Goal: Transaction & Acquisition: Obtain resource

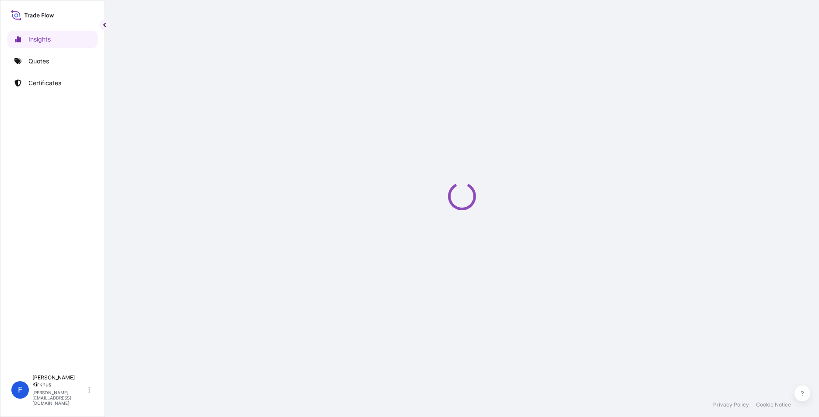
select select "2025"
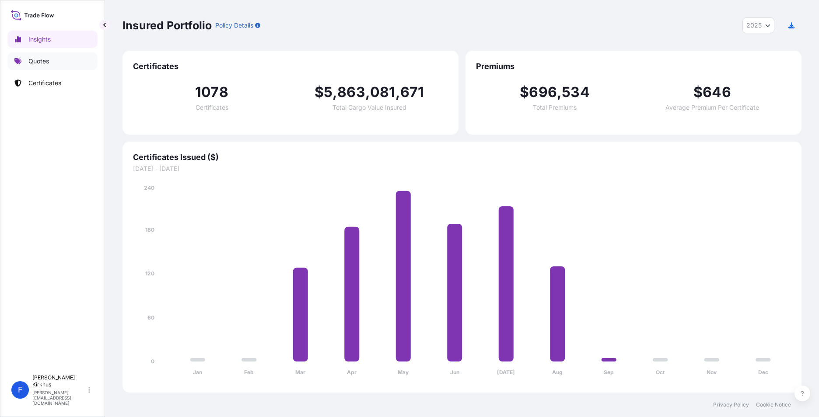
click at [34, 64] on p "Quotes" at bounding box center [38, 61] width 21 height 9
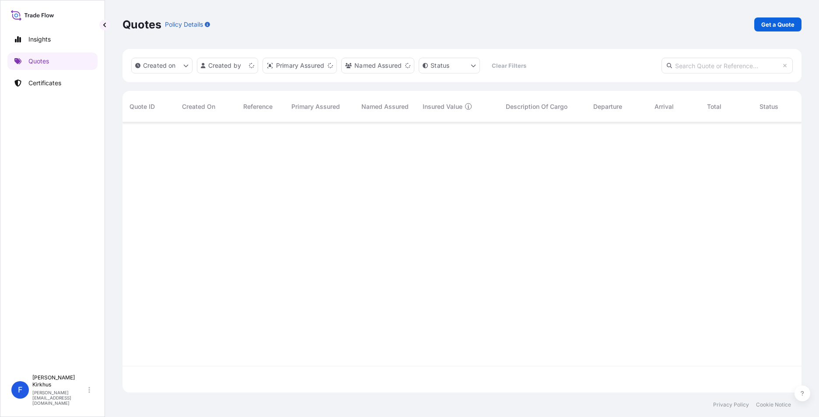
scroll to position [269, 672]
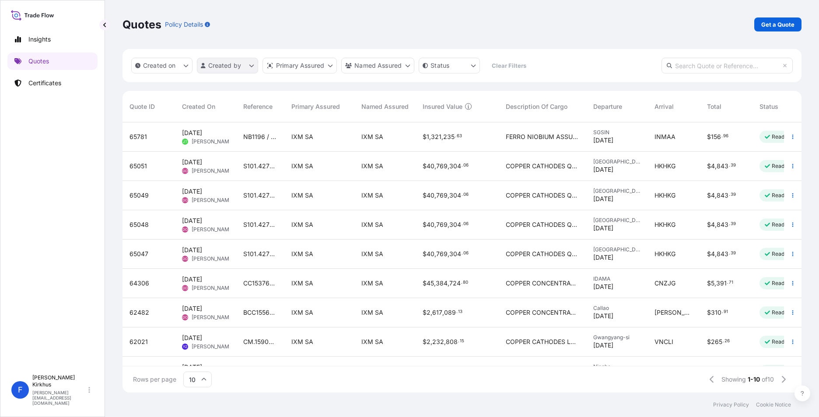
click at [252, 63] on html "Insights Quotes Certificates F [PERSON_NAME] [PERSON_NAME][EMAIL_ADDRESS][DOMAI…" at bounding box center [409, 208] width 819 height 417
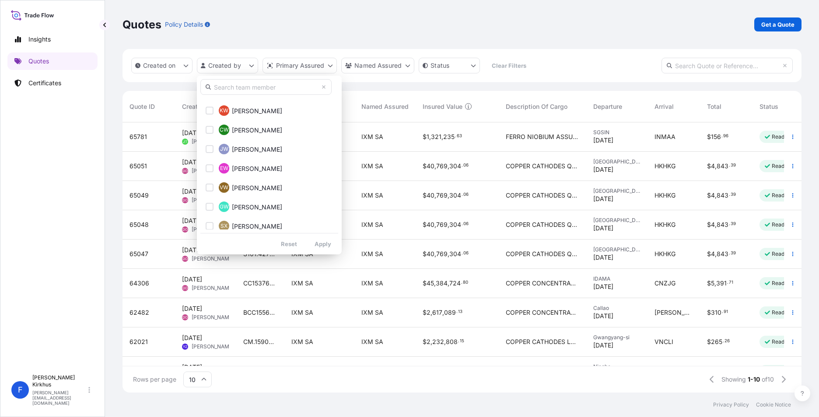
scroll to position [1704, 0]
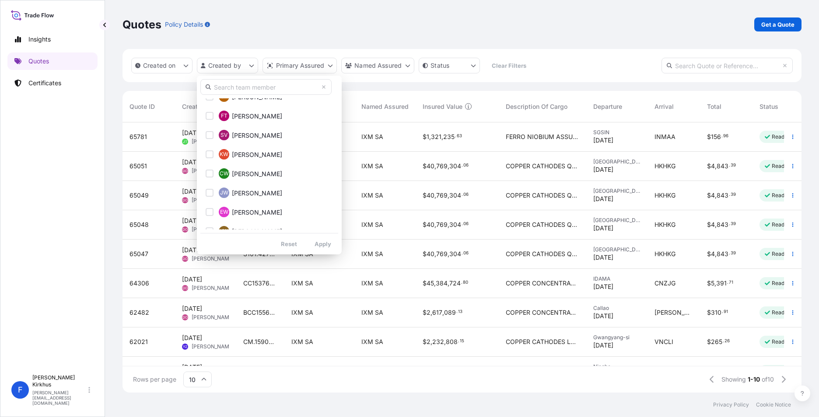
click at [236, 86] on input "text" at bounding box center [265, 87] width 131 height 16
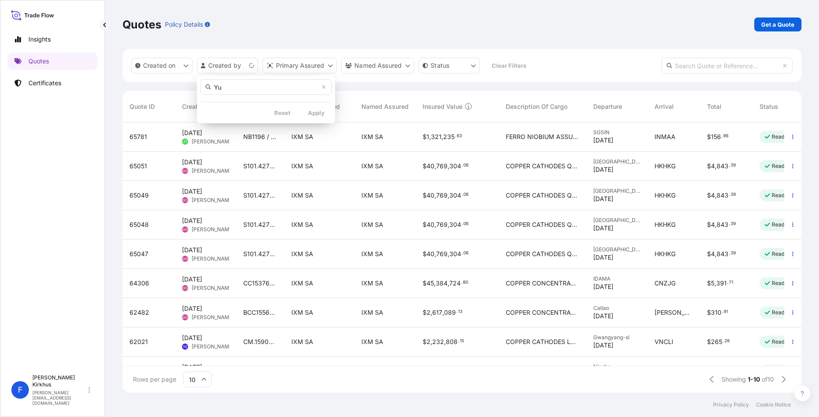
scroll to position [0, 0]
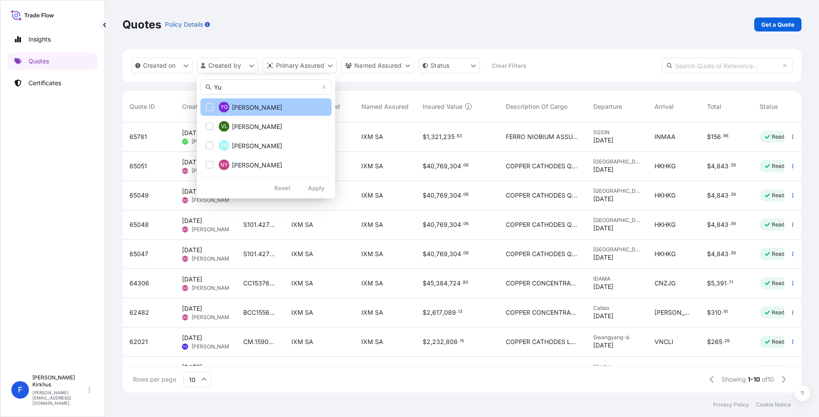
type input "Yu"
click at [211, 106] on div "Select Option" at bounding box center [210, 107] width 8 height 8
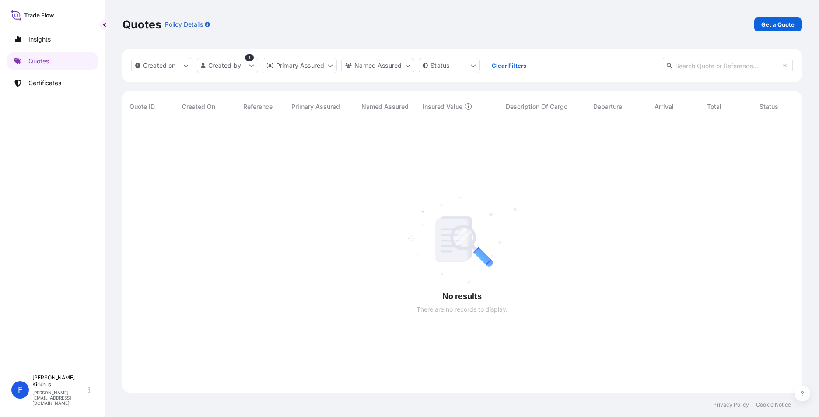
scroll to position [295, 672]
click at [45, 83] on p "Certificates" at bounding box center [44, 83] width 33 height 9
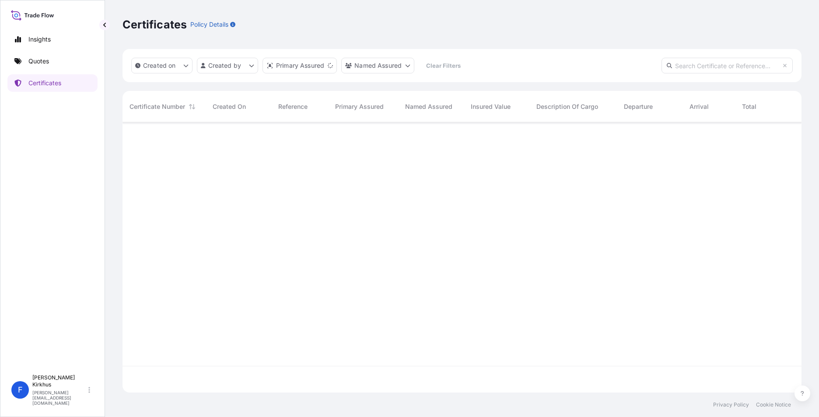
scroll to position [269, 672]
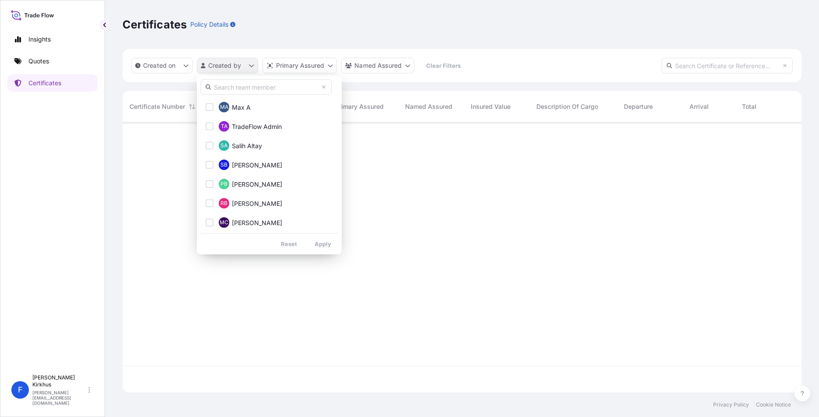
click at [250, 67] on html "Insights Quotes Certificates F [PERSON_NAME] [EMAIL_ADDRESS][DOMAIN_NAME] Certi…" at bounding box center [409, 208] width 819 height 417
click at [246, 87] on input "text" at bounding box center [265, 87] width 131 height 16
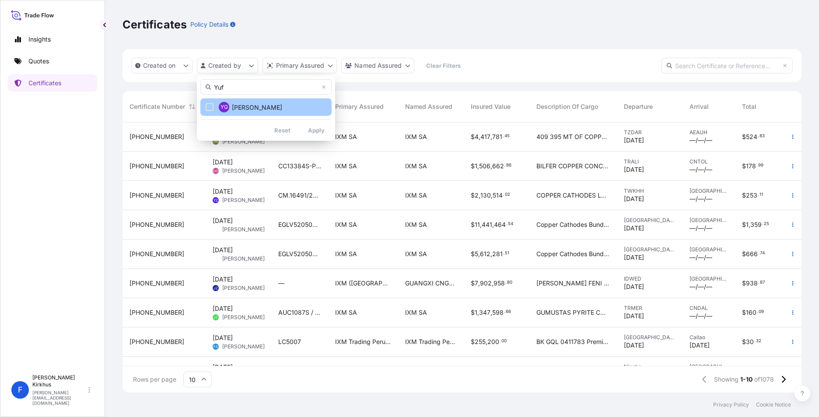
type input "Yuf"
click at [211, 108] on div "Select Option" at bounding box center [210, 107] width 8 height 8
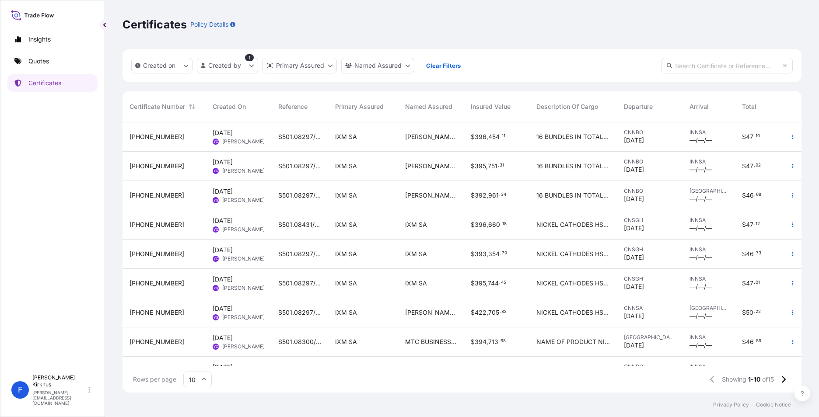
click at [147, 136] on span "[PHONE_NUMBER]" at bounding box center [156, 137] width 55 height 9
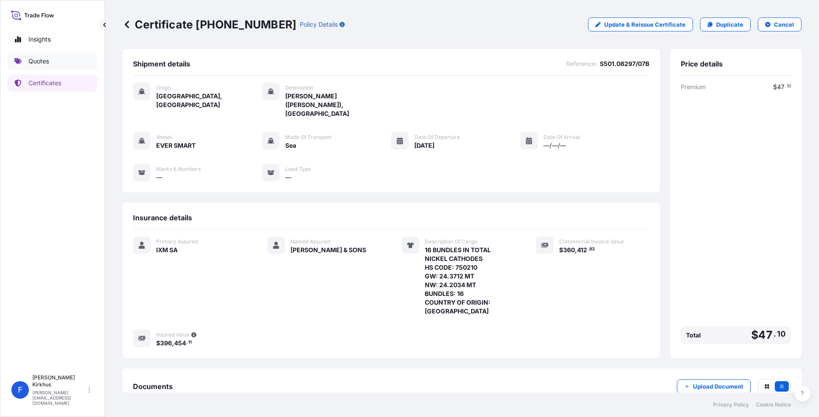
click at [36, 62] on p "Quotes" at bounding box center [38, 61] width 21 height 9
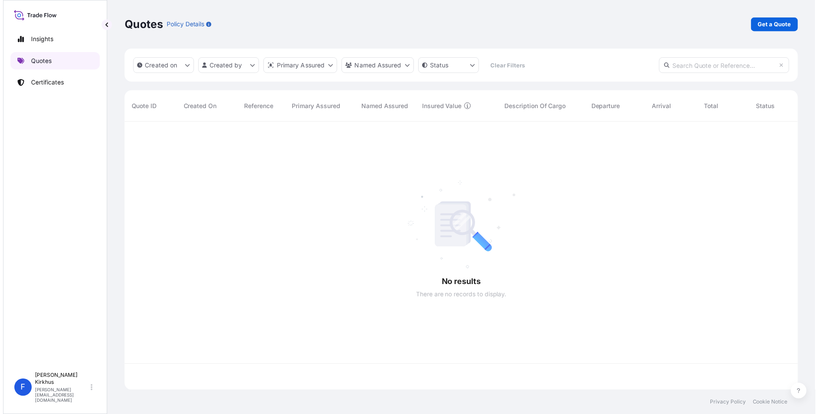
scroll to position [269, 672]
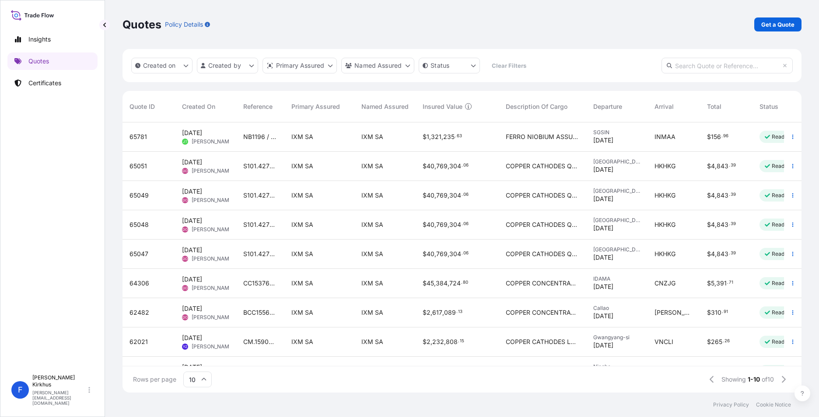
click at [31, 200] on div "Insights Quotes Certificates" at bounding box center [52, 197] width 90 height 348
click at [784, 27] on p "Get a Quote" at bounding box center [777, 24] width 33 height 9
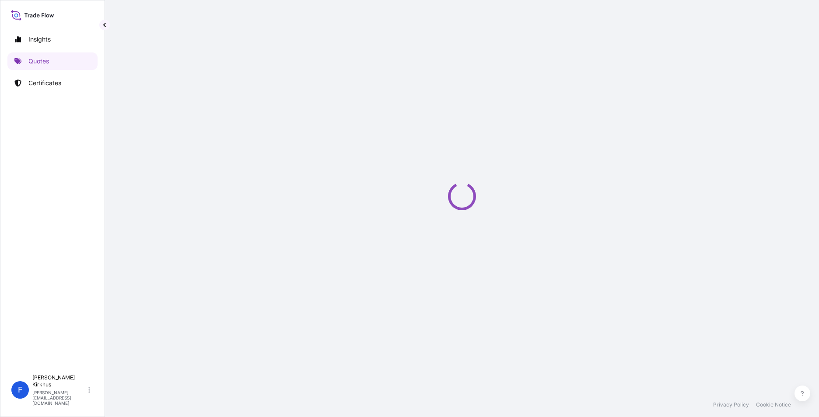
select select "Sea"
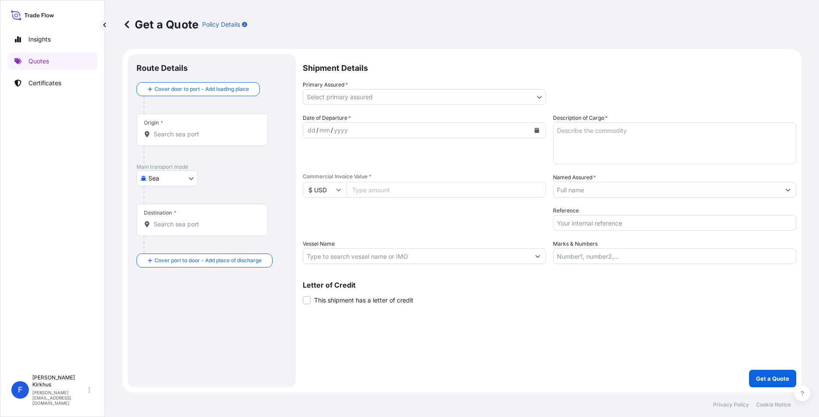
click at [185, 128] on div "Origin *" at bounding box center [201, 130] width 131 height 32
click at [185, 130] on input "Origin *" at bounding box center [205, 134] width 103 height 9
click at [182, 136] on input "Origin *" at bounding box center [205, 134] width 103 height 9
click at [175, 138] on input "Origin * Please select an origin" at bounding box center [205, 134] width 103 height 9
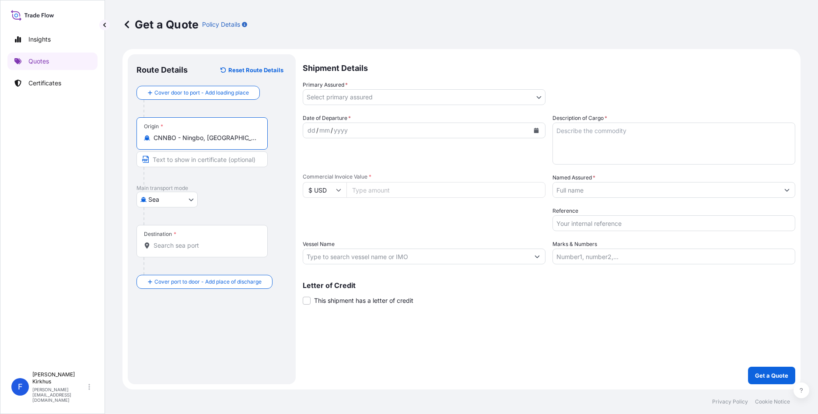
type input "CNNBO - Ningbo, [GEOGRAPHIC_DATA]"
click at [176, 159] on input "Text to appear on certificate" at bounding box center [201, 159] width 131 height 16
paste input "NINGBO, [GEOGRAPHIC_DATA]"
type input "NINGBO, [GEOGRAPHIC_DATA]"
click at [241, 189] on p "Main transport mode" at bounding box center [211, 188] width 150 height 7
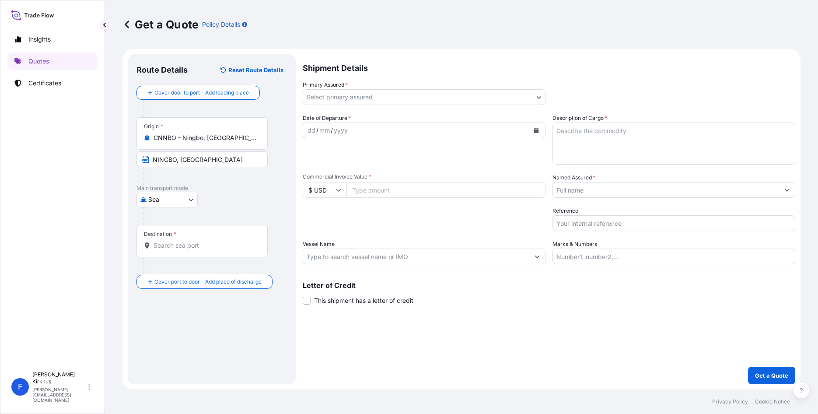
click at [185, 247] on input "Destination *" at bounding box center [205, 245] width 103 height 9
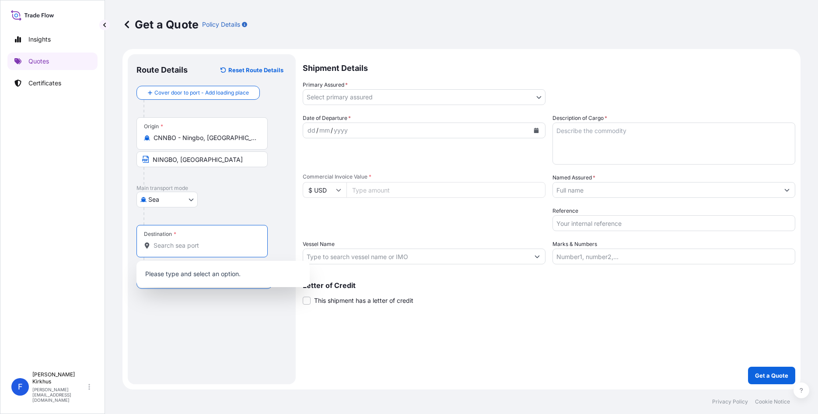
paste input "NHAVA SHEVA, [GEOGRAPHIC_DATA]"
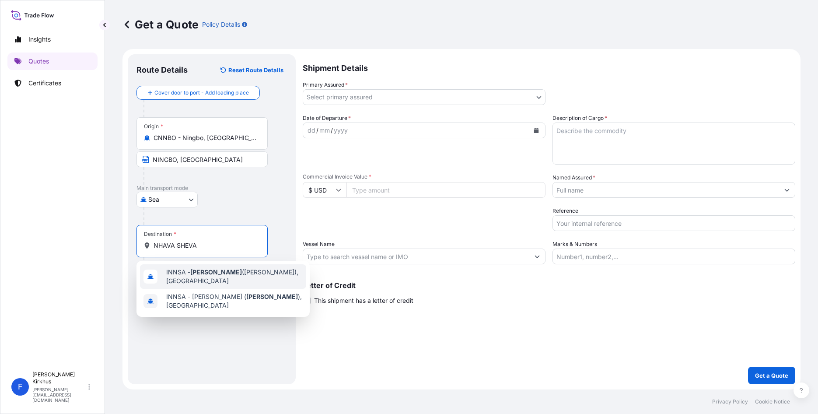
click at [240, 275] on span "INNSA - [GEOGRAPHIC_DATA] ([PERSON_NAME]), [GEOGRAPHIC_DATA]" at bounding box center [234, 276] width 136 height 17
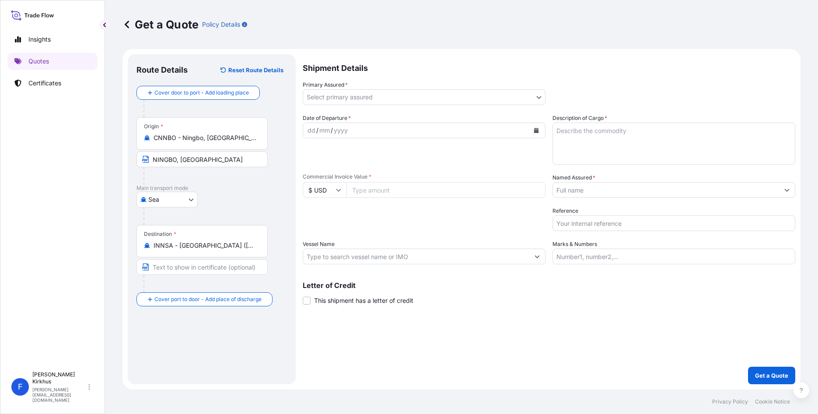
type input "INNSA - [PERSON_NAME] ([PERSON_NAME]), [GEOGRAPHIC_DATA]"
click at [173, 270] on input "Text to appear on certificate" at bounding box center [201, 267] width 131 height 16
paste input "NHAVA SHEVA, [GEOGRAPHIC_DATA]"
type input "NHAVA SHEVA, [GEOGRAPHIC_DATA]"
click at [363, 95] on body "Insights Quotes Certificates F [PERSON_NAME] [EMAIL_ADDRESS][DOMAIN_NAME] Get a…" at bounding box center [409, 207] width 818 height 414
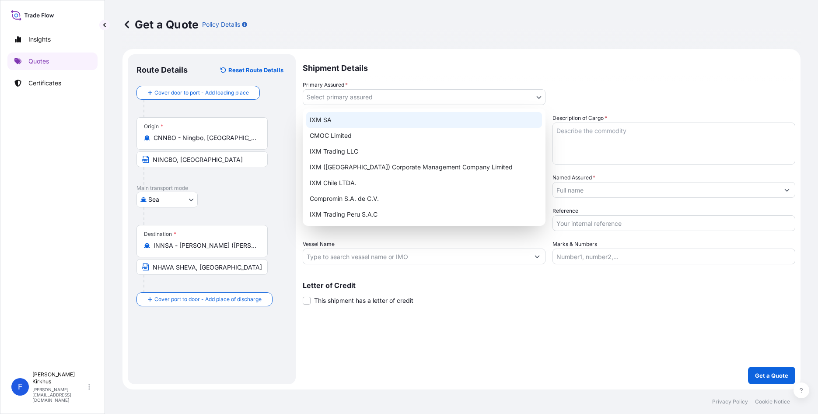
click at [315, 120] on div "IXM SA" at bounding box center [424, 120] width 236 height 16
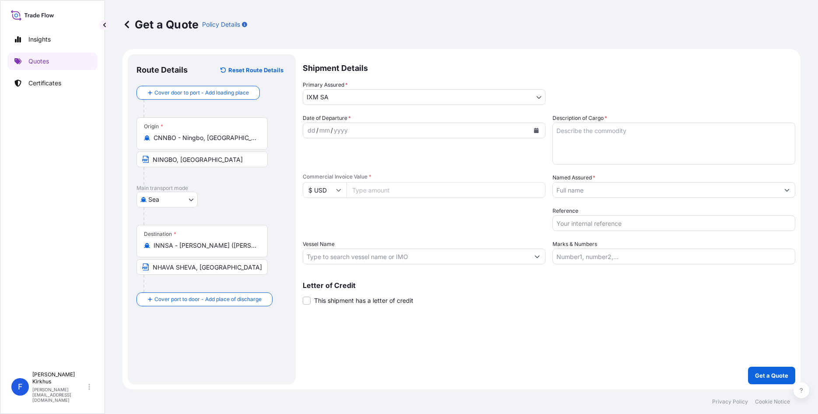
click at [336, 129] on div "yyyy" at bounding box center [341, 130] width 16 height 10
click at [312, 129] on div "dd" at bounding box center [312, 130] width 10 height 10
click at [424, 163] on div "Date of Departure * [DATE]" at bounding box center [424, 139] width 243 height 51
click at [605, 132] on textarea "Description of Cargo *" at bounding box center [674, 143] width 243 height 42
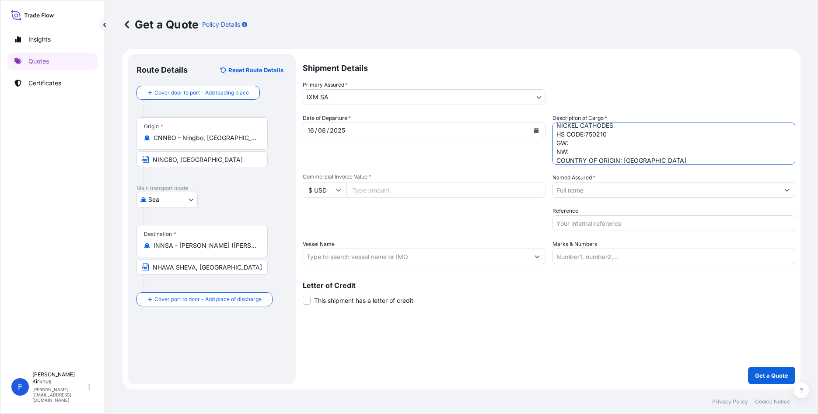
click at [591, 143] on textarea "16 BUNDLES IN TOTAL NICKEL CATHODES HS CODE:750210 GW: NW: COUNTRY OF ORIGIN: […" at bounding box center [674, 143] width 243 height 42
click at [574, 142] on textarea "16 BUNDLES IN TOTAL NICKEL CATHODES HS CODE:750210 GW: NW: COUNTRY OF ORIGIN: […" at bounding box center [674, 143] width 243 height 42
paste textarea "24.3712"
click at [584, 152] on textarea "16 BUNDLES IN TOTAL NICKEL CATHODES HS CODE:750210 GW: 24.3712MT NW: COUNTRY OF…" at bounding box center [674, 143] width 243 height 42
paste textarea "24.2034"
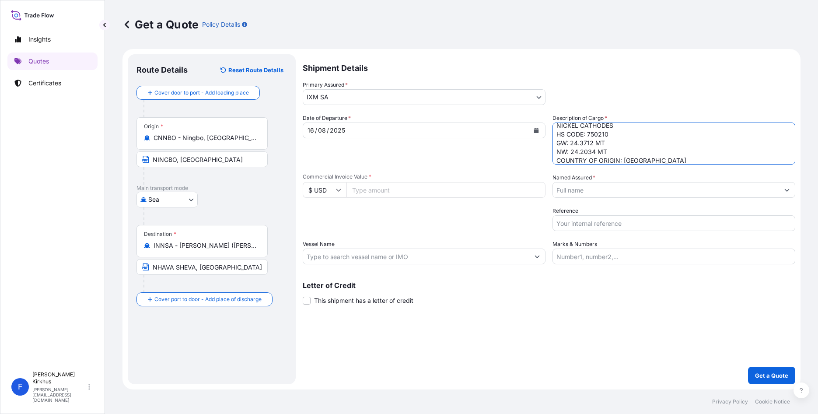
type textarea "16 BUNDLES IN TOTAL NICKEL CATHODES HS CODE: 750210 GW: 24.3712 MT NW: 24.2034 …"
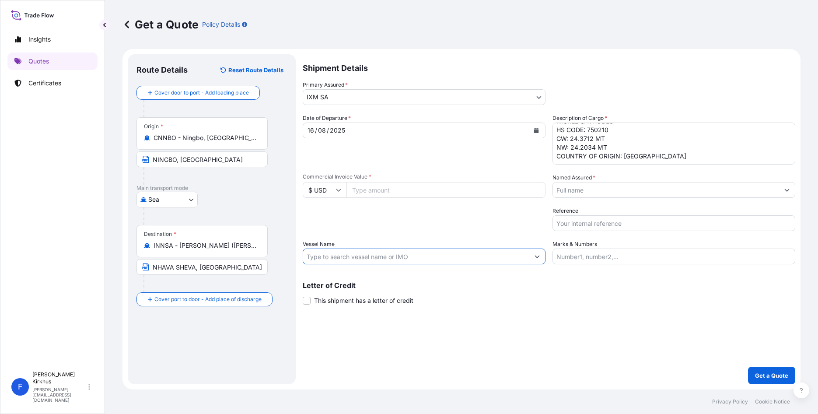
click at [338, 256] on input "Vessel Name" at bounding box center [416, 256] width 226 height 16
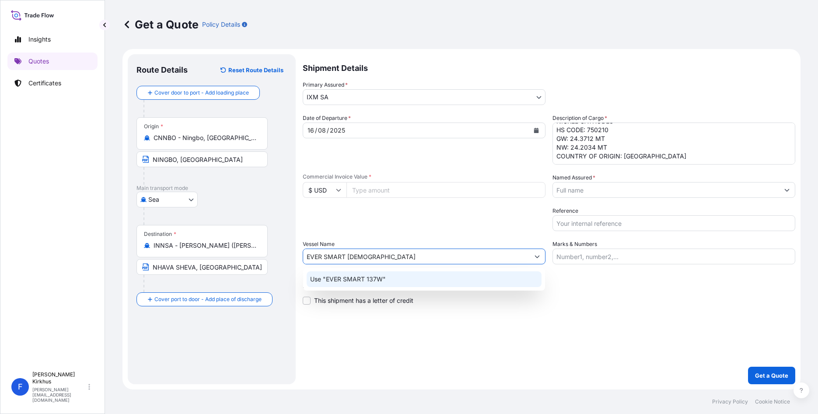
type input "EVER SMART [DEMOGRAPHIC_DATA]"
click at [487, 227] on div "Packing Category Type to search a container mode Please select a primary mode o…" at bounding box center [424, 218] width 243 height 24
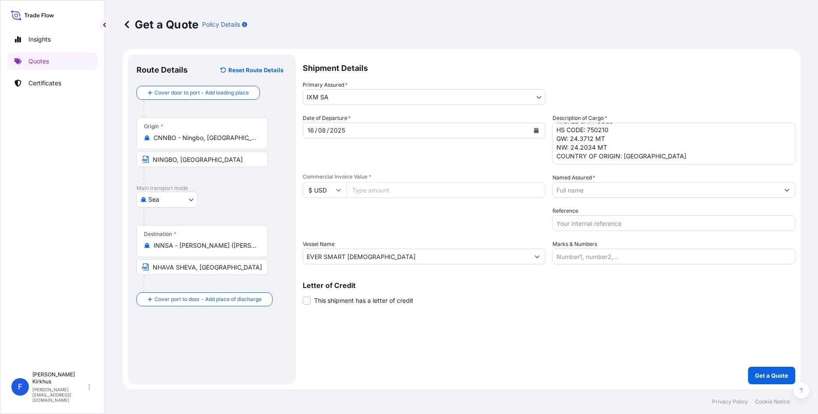
click at [595, 222] on input "Reference" at bounding box center [674, 223] width 243 height 16
paste input "S501.08297/07B"
type input "S501.08297/07B"
click at [576, 189] on input "Named Assured *" at bounding box center [666, 190] width 226 height 16
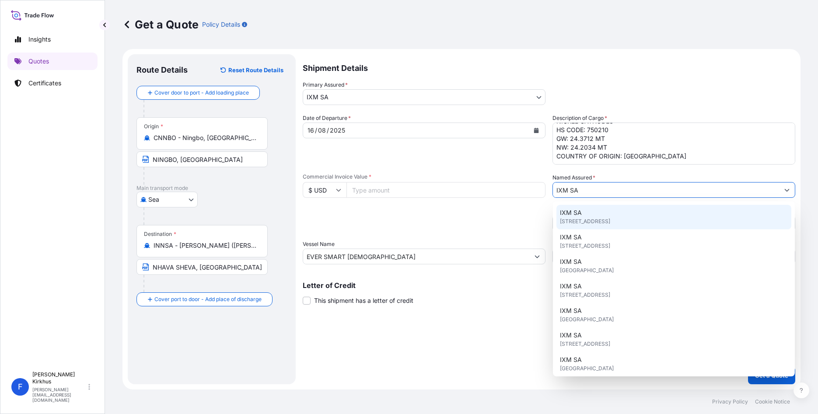
click at [579, 213] on span "IXM SA" at bounding box center [571, 212] width 22 height 9
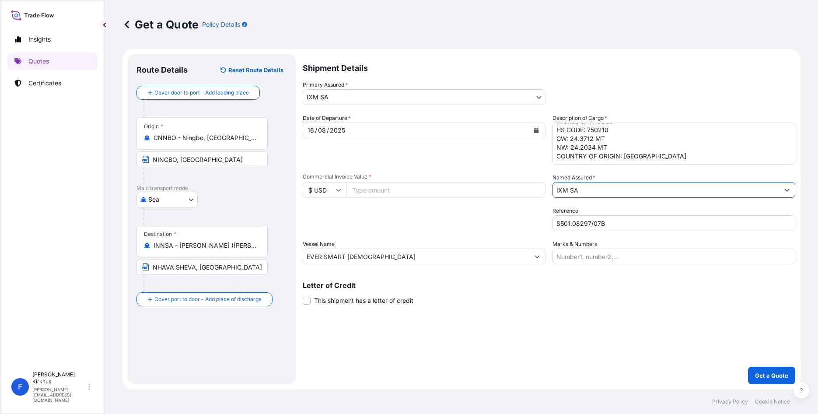
type input "IXM SA"
click at [376, 238] on div "Date of Departure * [DATE] Cargo Category * Metals of every type and descriptio…" at bounding box center [549, 189] width 493 height 150
click at [365, 189] on input "Commercial Invoice Value *" at bounding box center [445, 190] width 199 height 16
paste input "364745.24"
type input "364745.24"
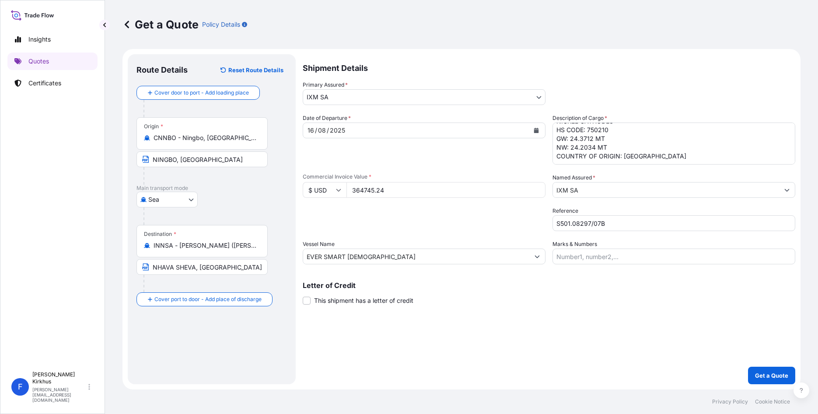
click at [398, 232] on div "Date of Departure * [DATE] Cargo Category * Metals of every type and descriptio…" at bounding box center [549, 189] width 493 height 150
click at [771, 372] on p "Get a Quote" at bounding box center [771, 375] width 33 height 9
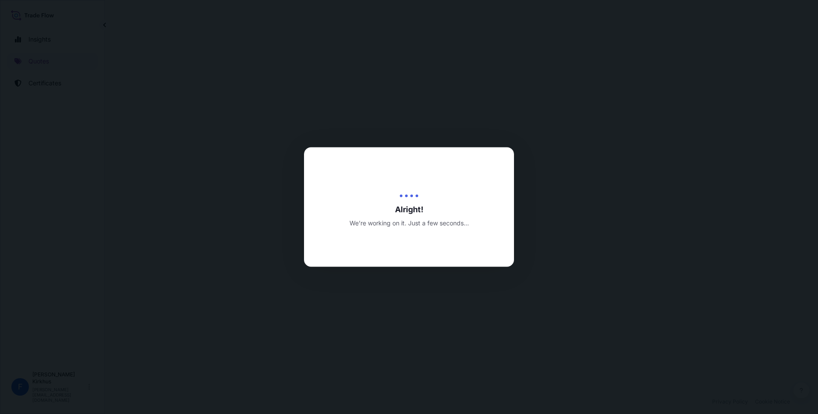
select select "Sea"
select select "31846"
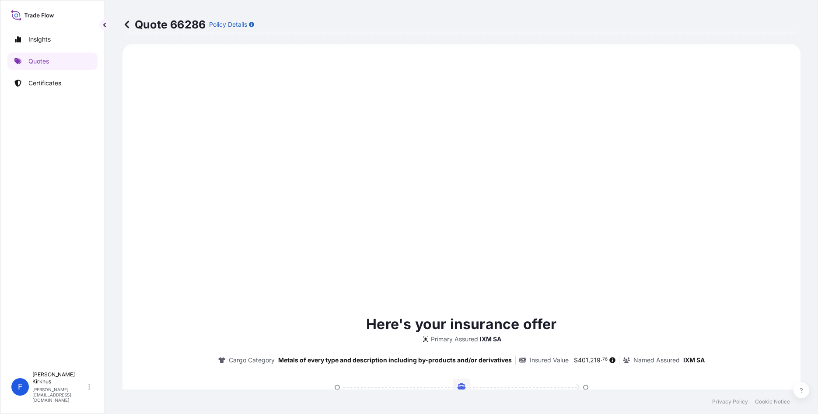
scroll to position [903, 0]
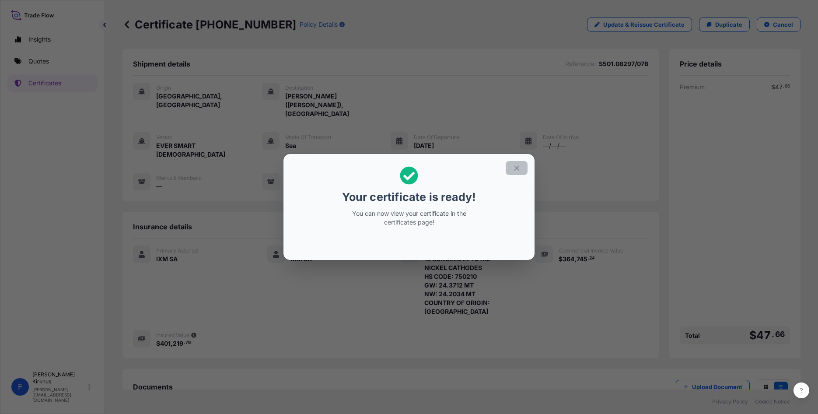
click at [515, 168] on icon "button" at bounding box center [517, 168] width 8 height 8
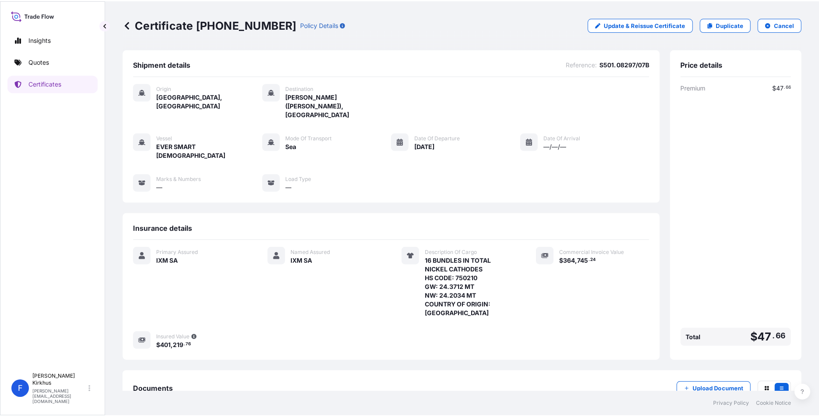
scroll to position [35, 0]
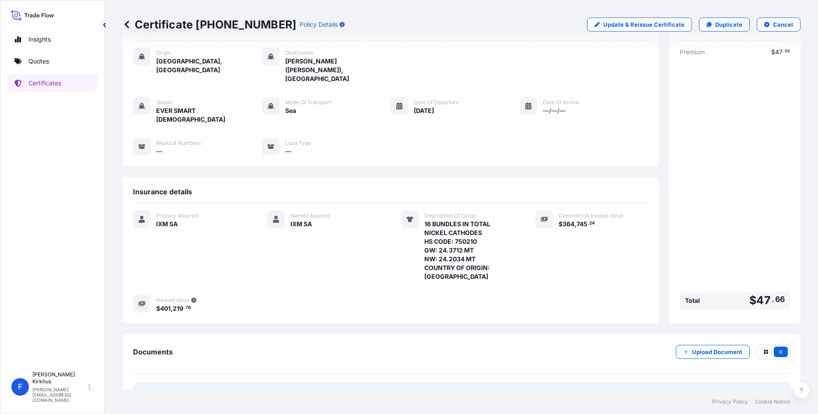
click at [170, 389] on span "Certificate" at bounding box center [171, 393] width 31 height 9
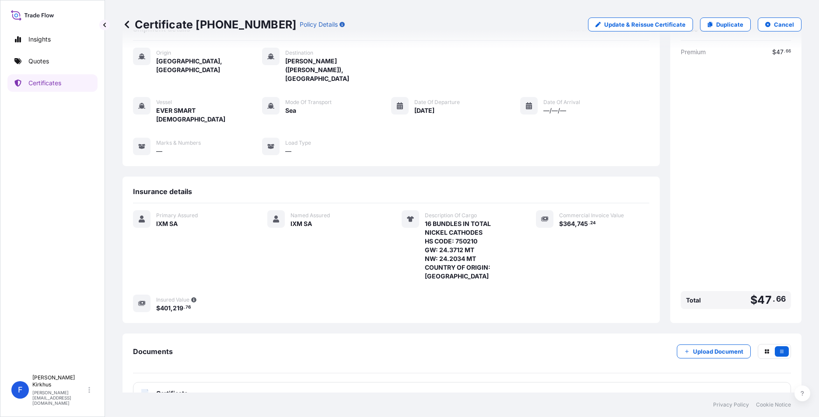
scroll to position [31, 0]
